Goal: Task Accomplishment & Management: Manage account settings

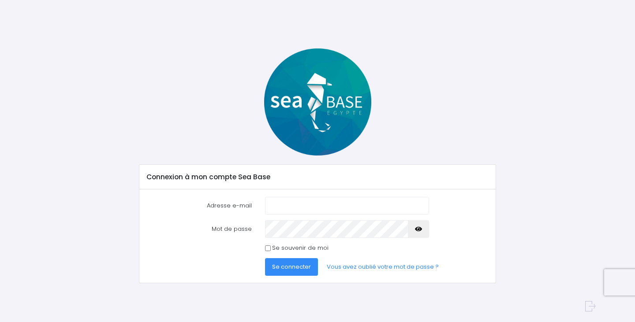
click at [414, 322] on com-1password-button at bounding box center [317, 322] width 635 height 0
type input "[EMAIL_ADDRESS][DOMAIN_NAME]"
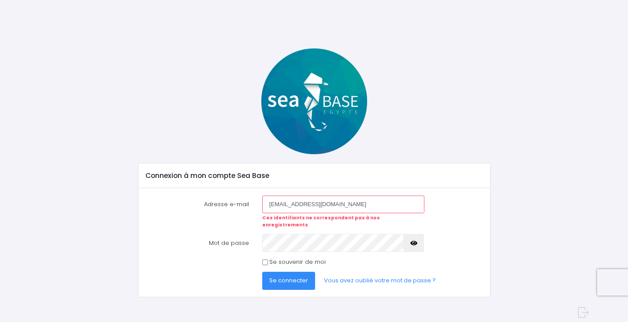
click at [354, 209] on input "[EMAIL_ADDRESS][DOMAIN_NAME]" at bounding box center [343, 205] width 162 height 18
type input "n"
type input "nathalie@redseabase.com"
